Goal: Register for event/course

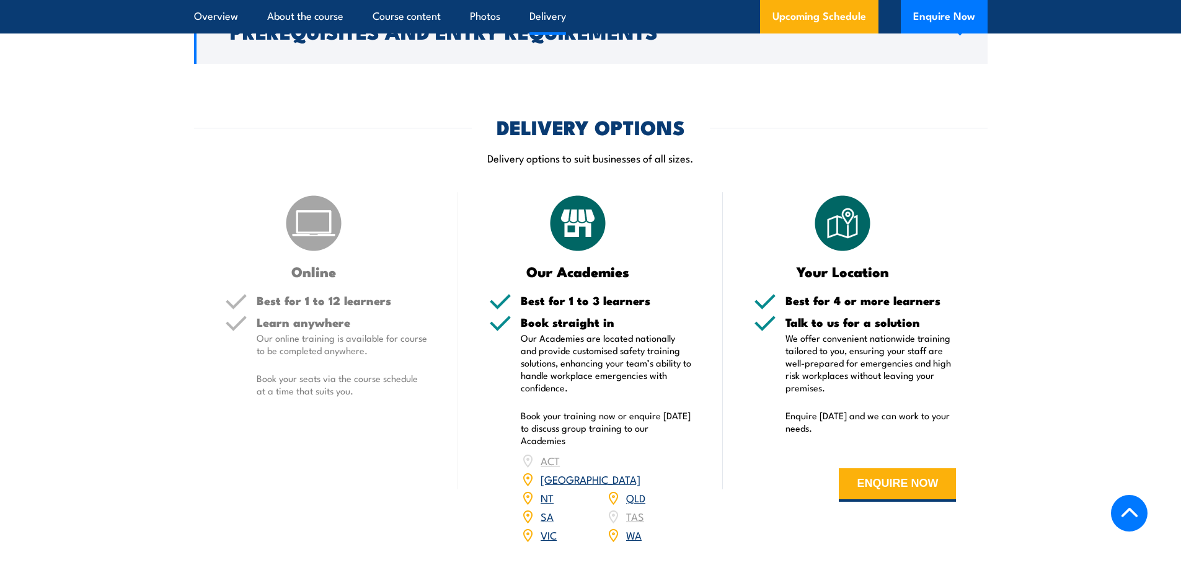
scroll to position [1488, 0]
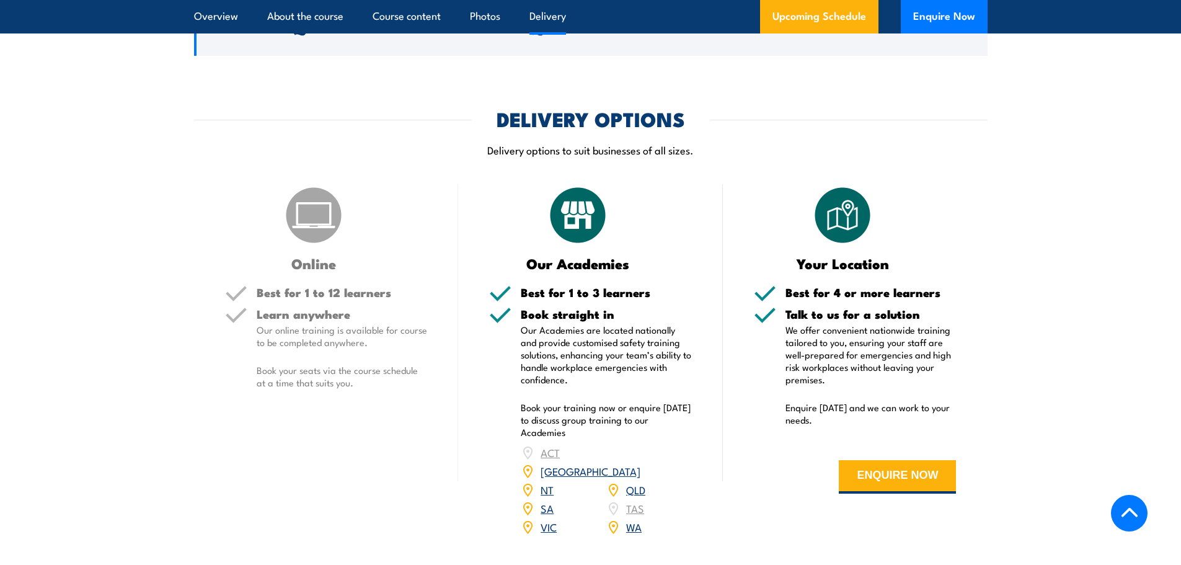
click at [545, 500] on link "SA" at bounding box center [547, 507] width 13 height 15
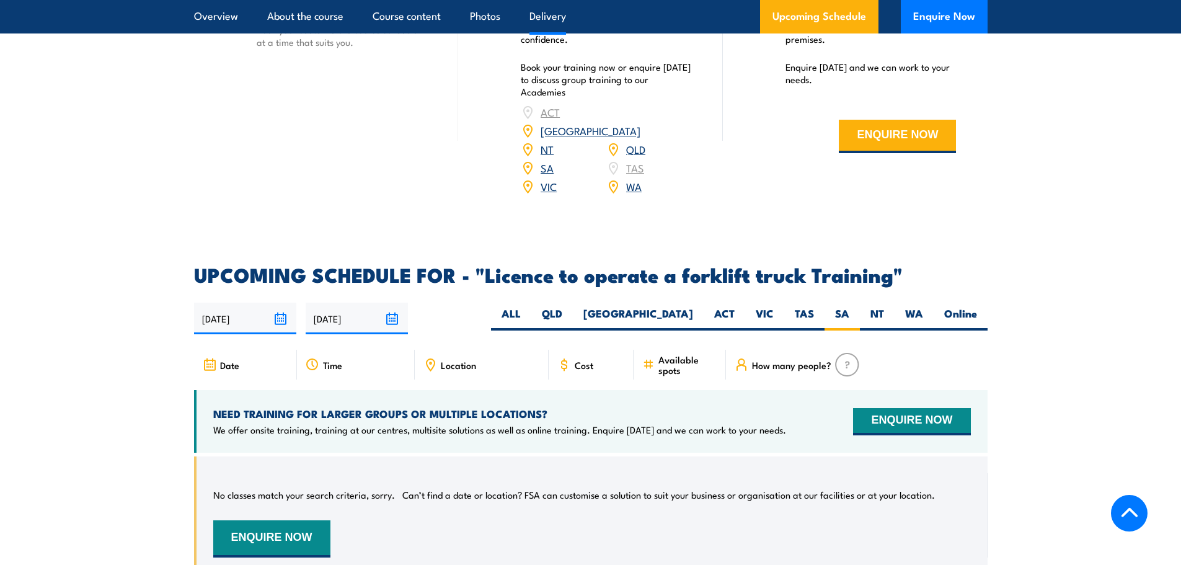
scroll to position [1828, 0]
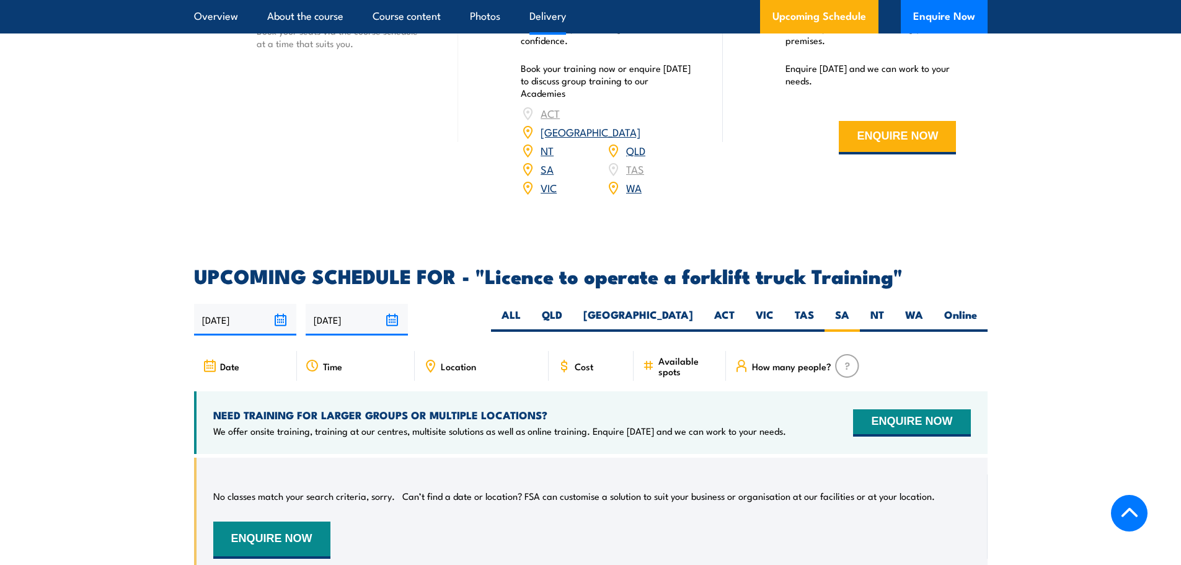
click at [243, 304] on input "[DATE]" at bounding box center [245, 320] width 102 height 32
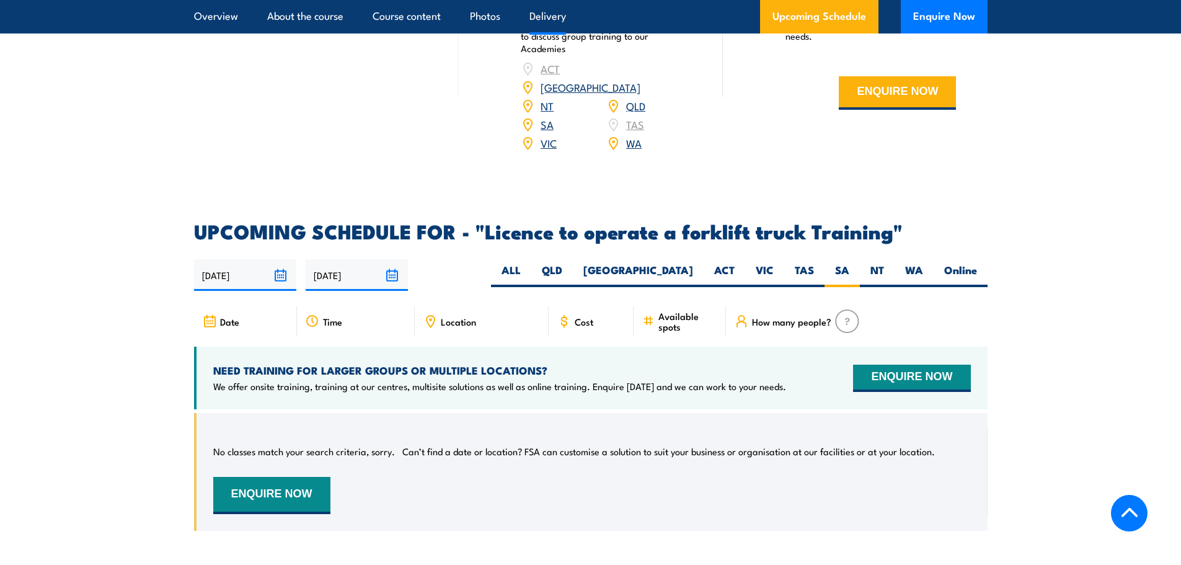
scroll to position [1704, 0]
